Goal: Task Accomplishment & Management: Manage account settings

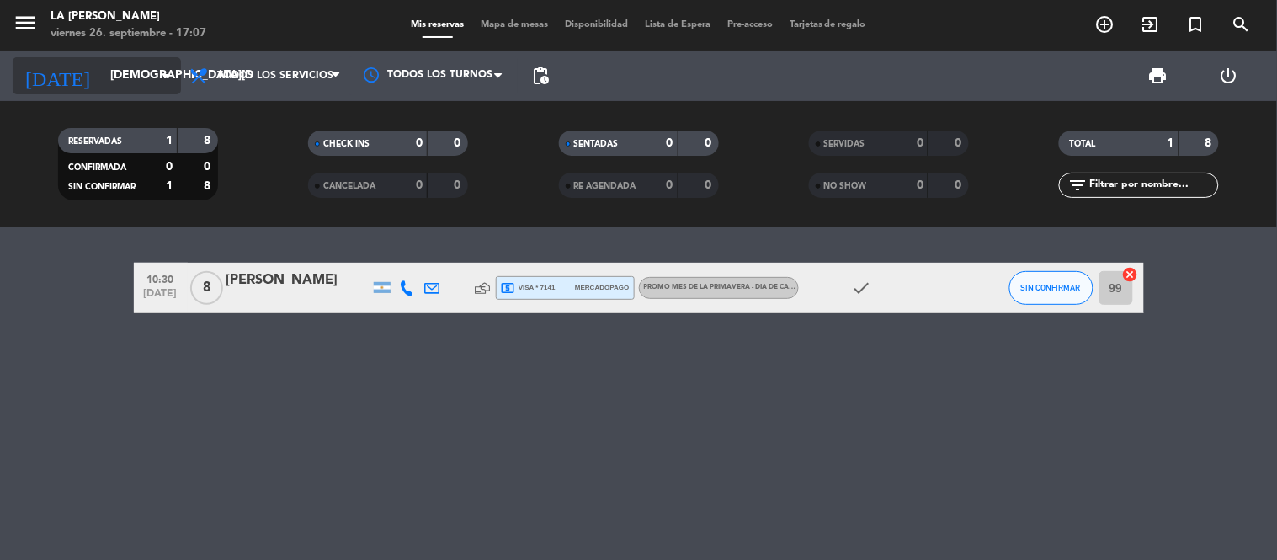
click at [102, 72] on input "[DEMOGRAPHIC_DATA][DATE]" at bounding box center [182, 76] width 160 height 30
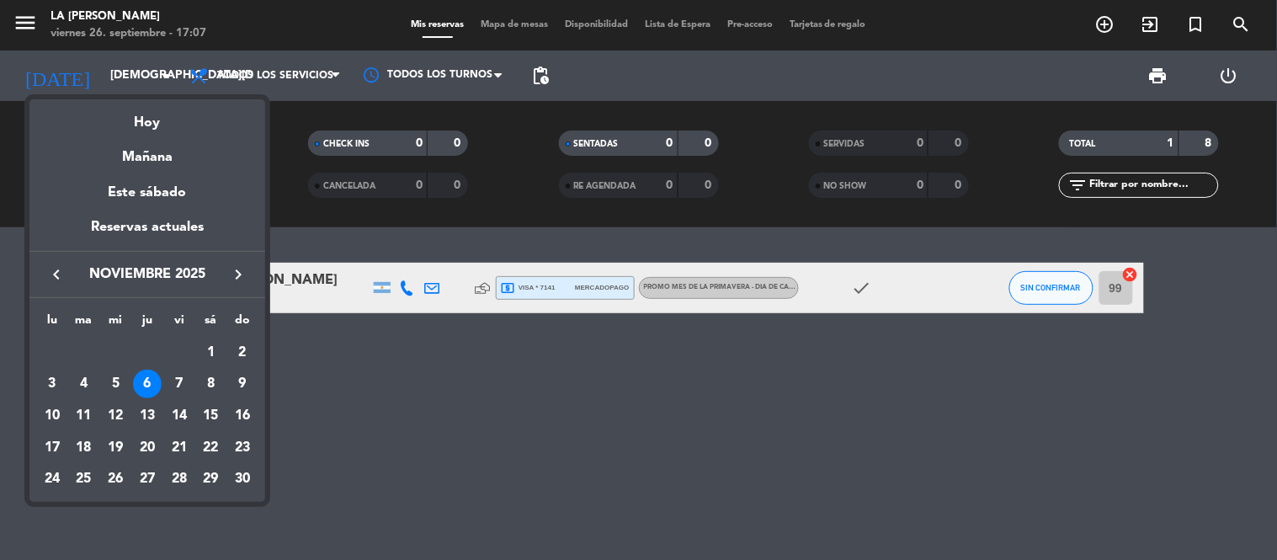
click at [54, 270] on icon "keyboard_arrow_left" at bounding box center [56, 274] width 20 height 20
click at [51, 273] on icon "keyboard_arrow_left" at bounding box center [56, 274] width 20 height 20
click at [240, 476] on div "28" at bounding box center [242, 479] width 29 height 29
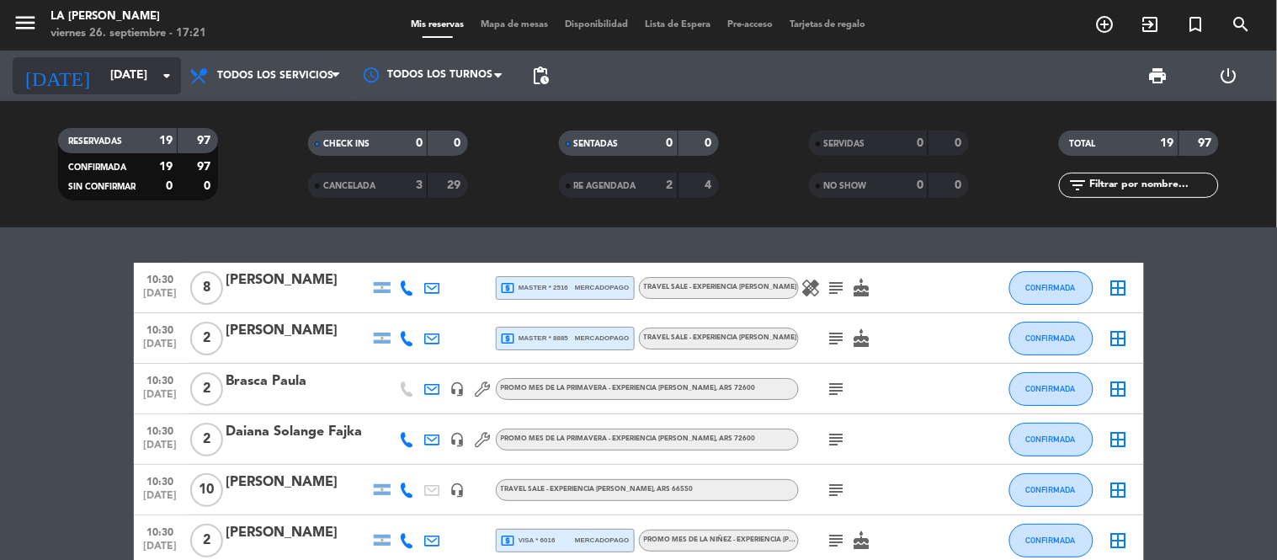
click at [146, 79] on input "[DATE]" at bounding box center [182, 76] width 160 height 30
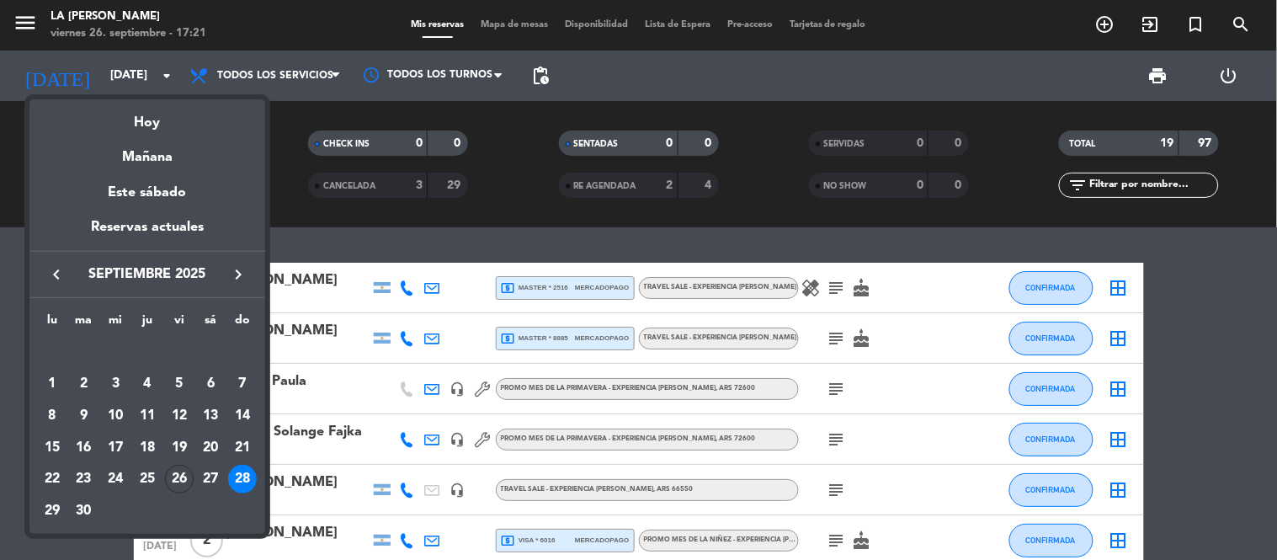
click at [239, 273] on icon "keyboard_arrow_right" at bounding box center [238, 274] width 20 height 20
click at [240, 449] on div "19" at bounding box center [242, 448] width 29 height 29
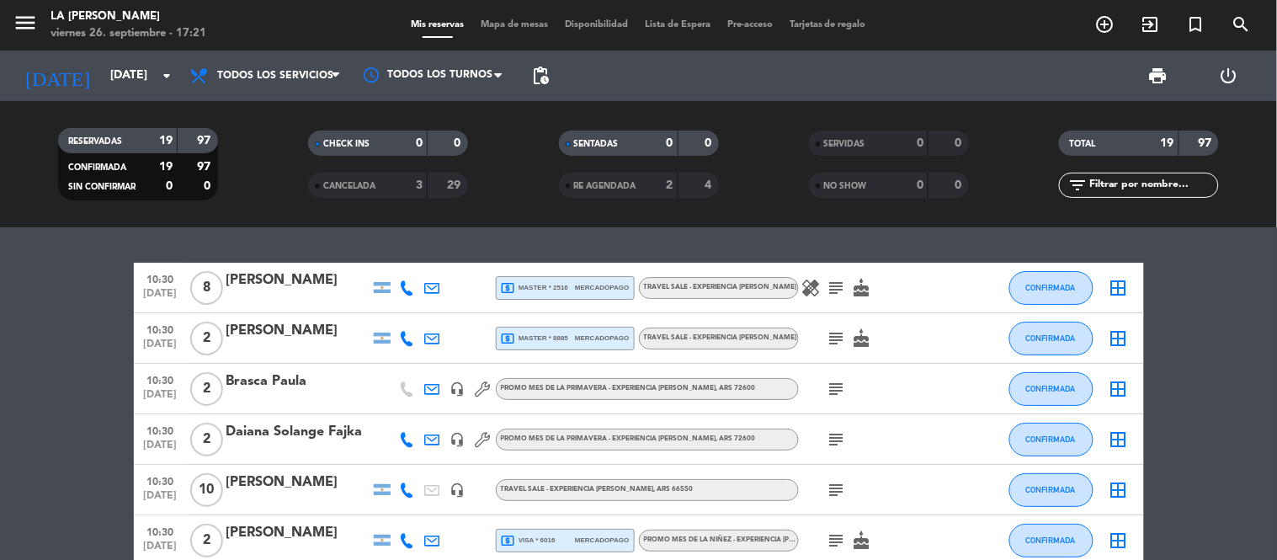
type input "[DATE]"
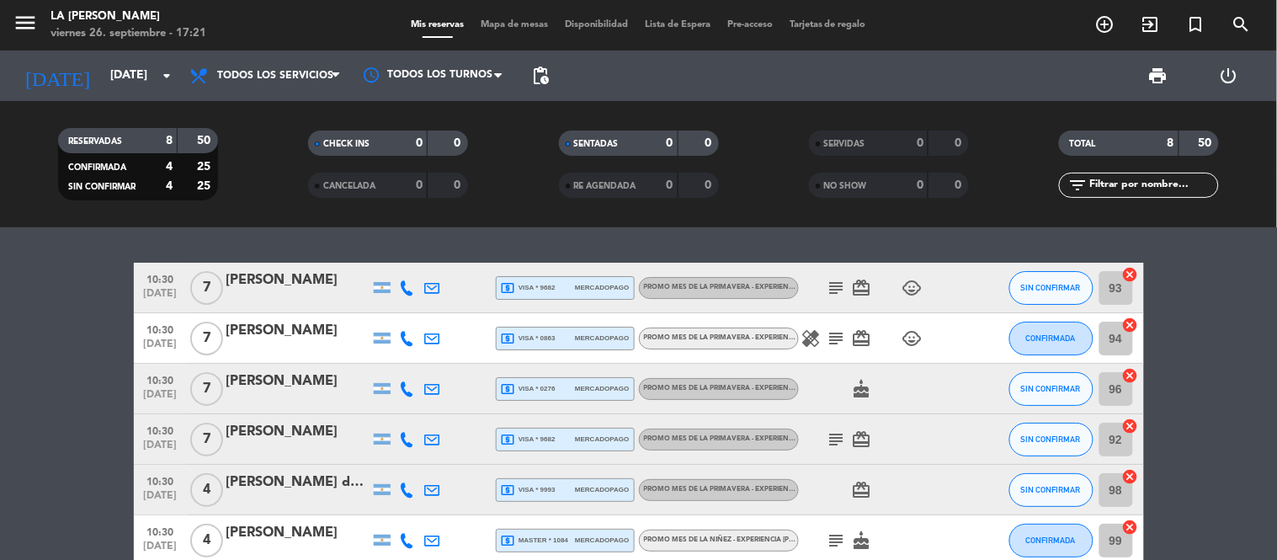
click at [295, 266] on div "10:30 [DATE] 7 [PERSON_NAME] local_atm visa * 9682 mercadopago PROMO MES DE LA …" at bounding box center [639, 288] width 1010 height 51
click at [295, 283] on div "[PERSON_NAME]" at bounding box center [297, 280] width 143 height 22
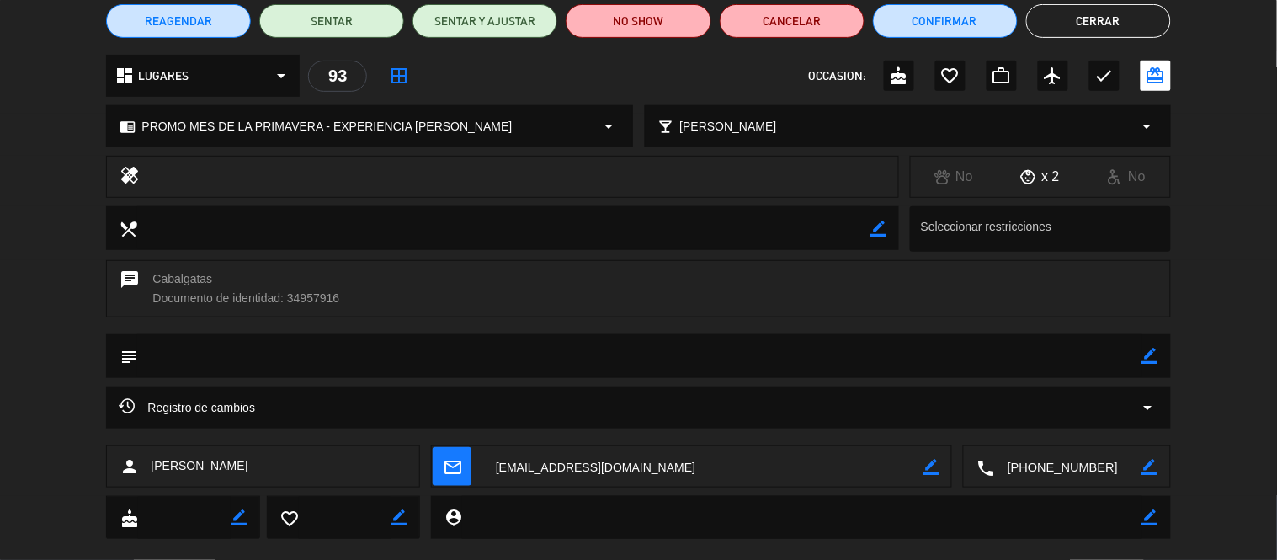
scroll to position [177, 0]
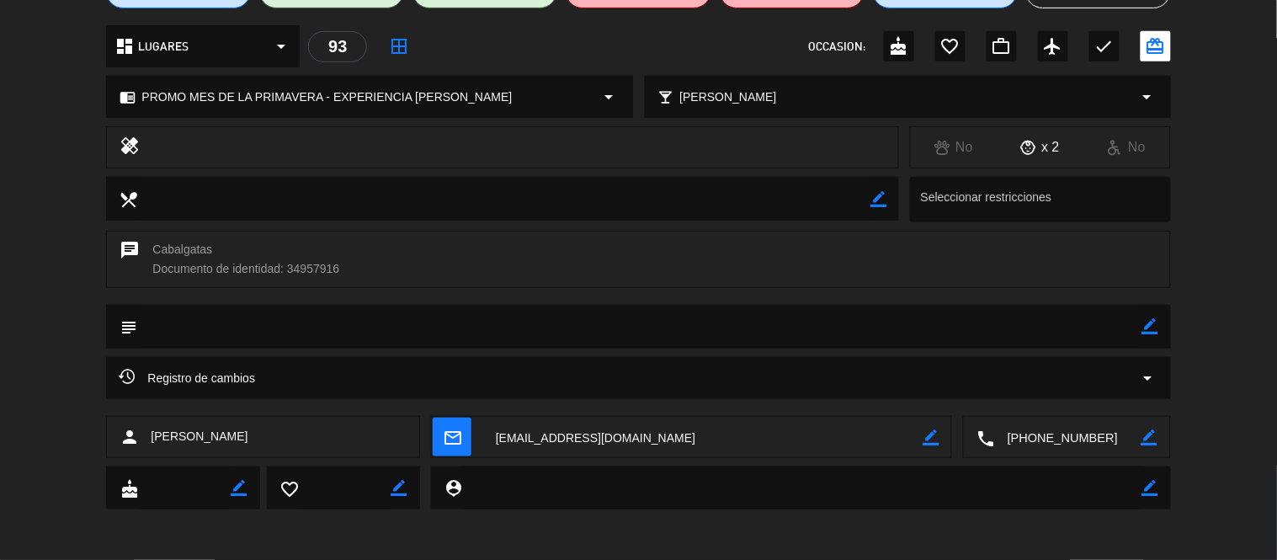
click at [1159, 330] on div "subject border_color" at bounding box center [638, 327] width 1064 height 44
click at [1157, 326] on icon "border_color" at bounding box center [1150, 326] width 16 height 16
click at [483, 339] on textarea at bounding box center [639, 326] width 1004 height 43
click at [236, 320] on textarea at bounding box center [639, 326] width 1004 height 43
click at [295, 324] on textarea at bounding box center [639, 326] width 1004 height 43
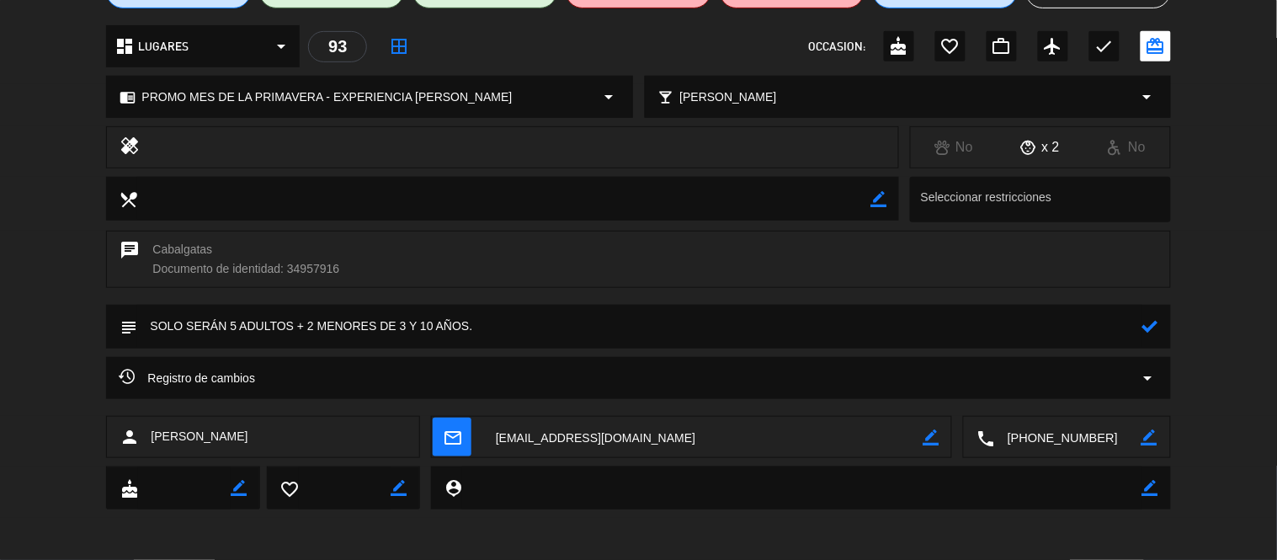
click at [1155, 321] on icon at bounding box center [1150, 326] width 16 height 16
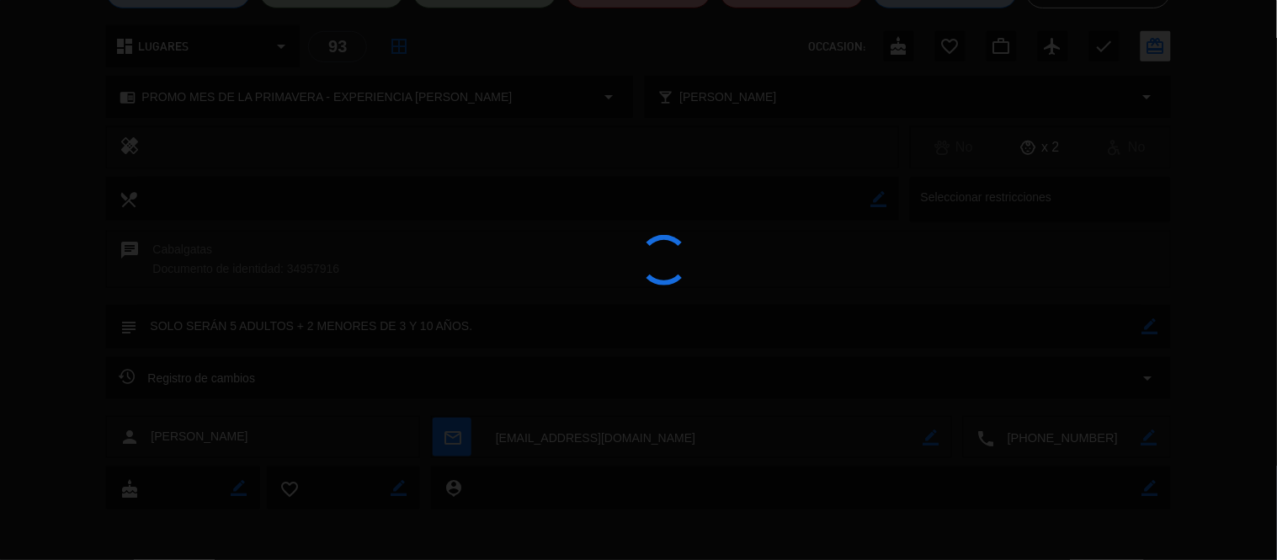
type textarea "SOLO SERÁN 5 ADULTOS + 2 MENORES DE 3 Y 10 AÑOS."
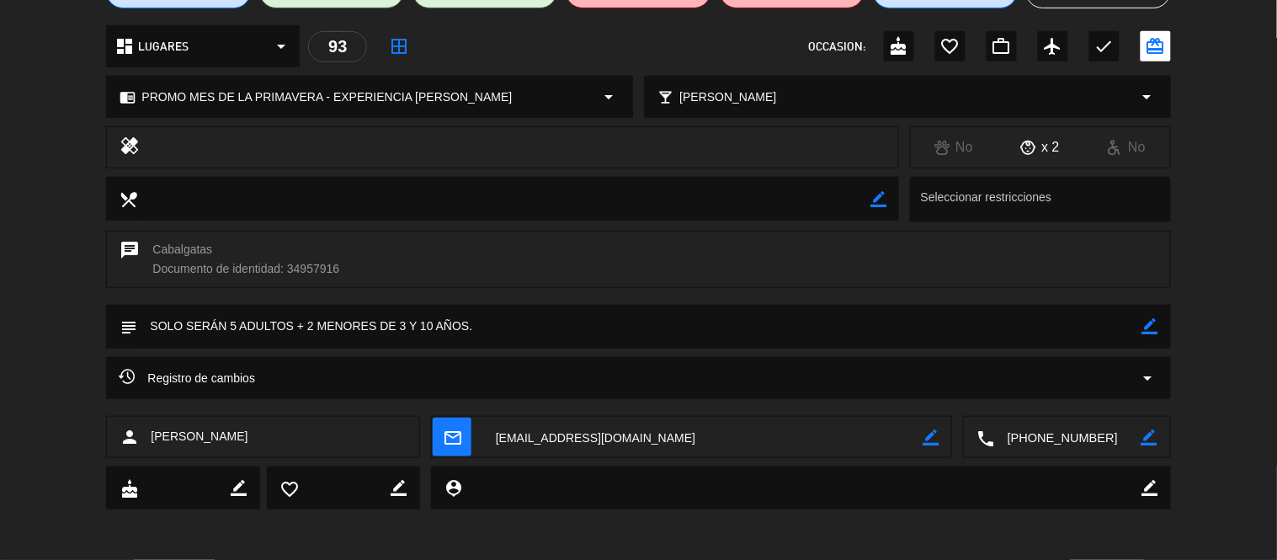
scroll to position [0, 0]
